Goal: Check status

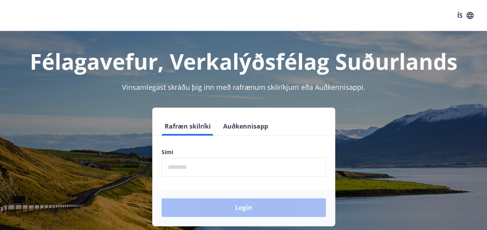
drag, startPoint x: 212, startPoint y: 156, endPoint x: 211, endPoint y: 167, distance: 11.3
click at [211, 167] on div "Sími ​" at bounding box center [244, 162] width 164 height 28
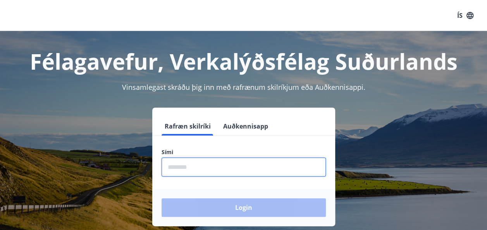
click at [211, 167] on input "phone" at bounding box center [244, 167] width 164 height 19
type input "********"
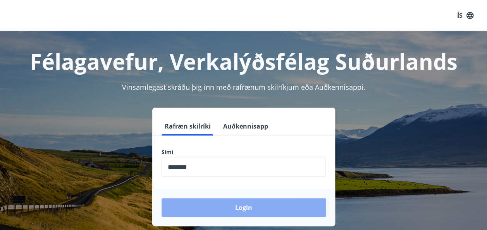
click at [213, 204] on button "Login" at bounding box center [244, 207] width 164 height 19
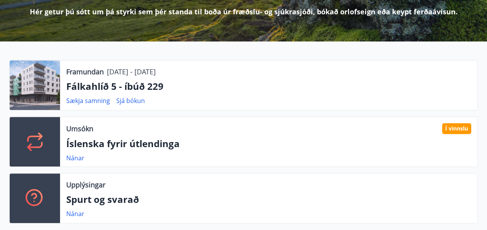
scroll to position [123, 0]
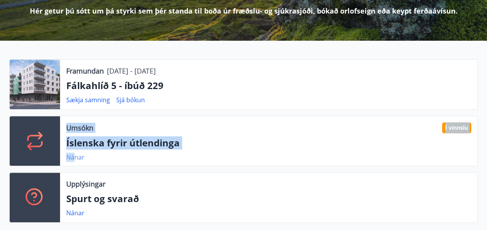
drag, startPoint x: 46, startPoint y: 133, endPoint x: 73, endPoint y: 157, distance: 36.2
click at [73, 157] on div "Umsókn Í vinnslu Íslenska fyrir útlendinga Nánar" at bounding box center [243, 141] width 469 height 50
click at [73, 157] on link "Nánar" at bounding box center [75, 157] width 18 height 9
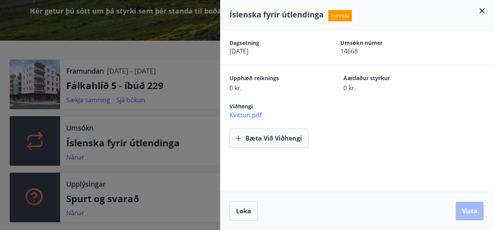
click at [188, 98] on div at bounding box center [246, 115] width 493 height 230
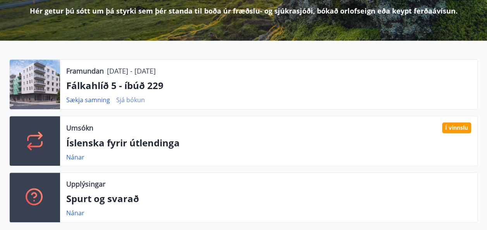
click at [131, 101] on link "Sjá bókun" at bounding box center [130, 100] width 29 height 9
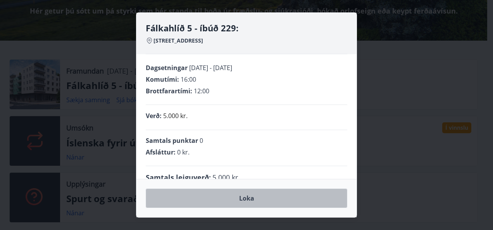
click at [216, 198] on button "Loka" at bounding box center [247, 198] width 202 height 19
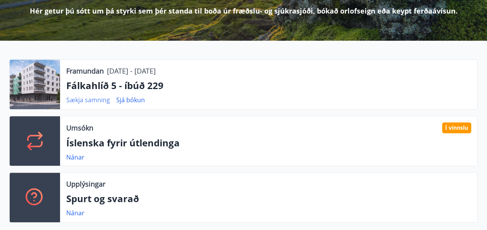
click at [92, 100] on link "Sækja samning" at bounding box center [88, 100] width 44 height 9
